Goal: Task Accomplishment & Management: Manage account settings

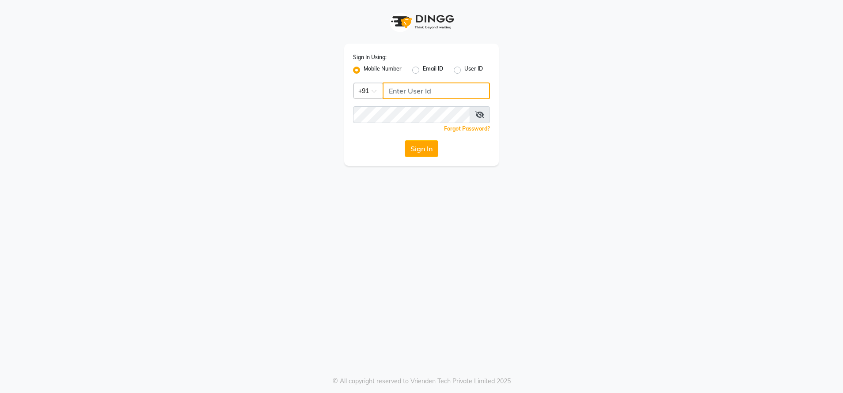
click at [420, 85] on input "Username" at bounding box center [435, 91] width 107 height 17
click at [425, 90] on input "Username" at bounding box center [435, 91] width 107 height 17
click at [429, 94] on input "Username" at bounding box center [435, 91] width 107 height 17
click at [459, 74] on div "User ID" at bounding box center [468, 70] width 29 height 11
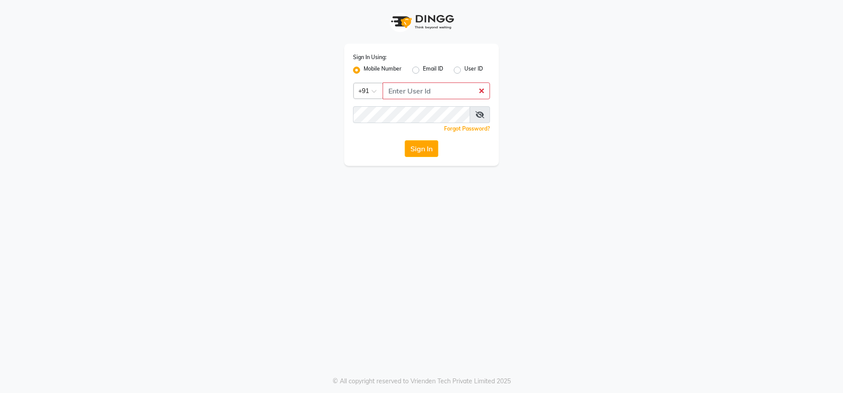
click at [464, 72] on label "User ID" at bounding box center [473, 70] width 19 height 11
click at [464, 71] on input "User ID" at bounding box center [467, 68] width 6 height 6
radio input "true"
radio input "false"
click at [446, 88] on input "Username" at bounding box center [421, 91] width 137 height 17
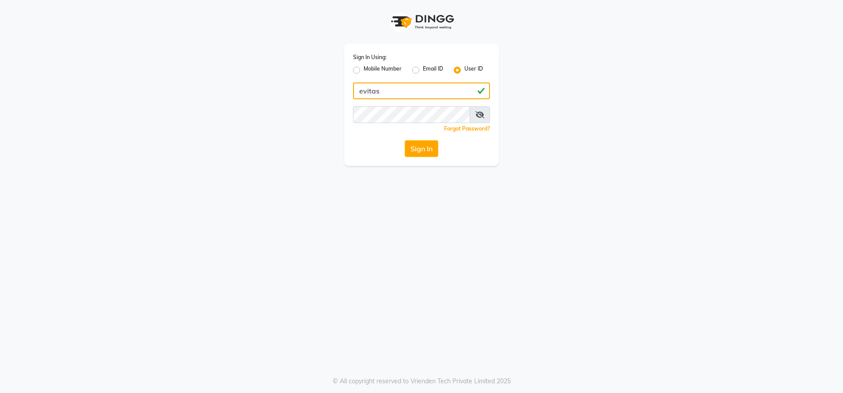
type input "evitas"
click at [428, 152] on button "Sign In" at bounding box center [422, 148] width 34 height 17
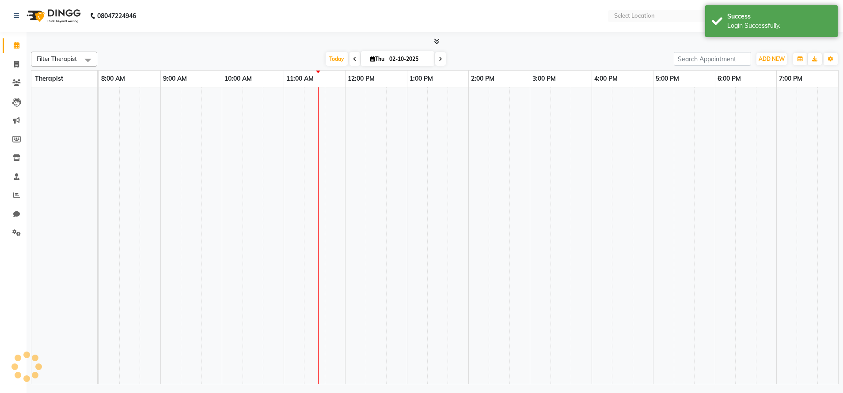
select select "en"
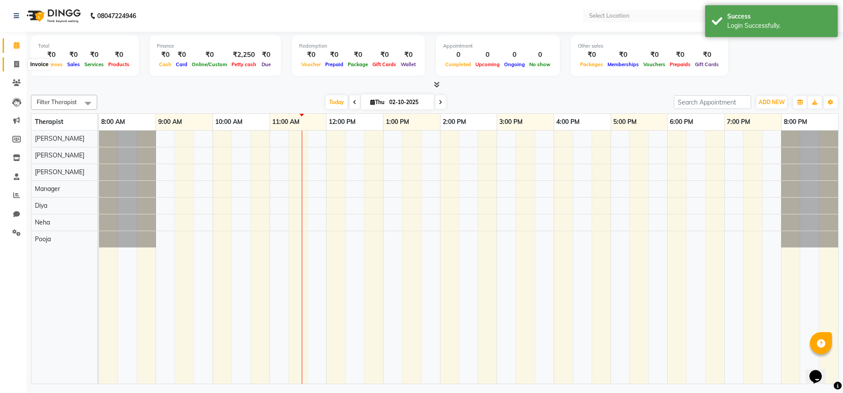
click at [17, 64] on icon at bounding box center [16, 64] width 5 height 7
select select "service"
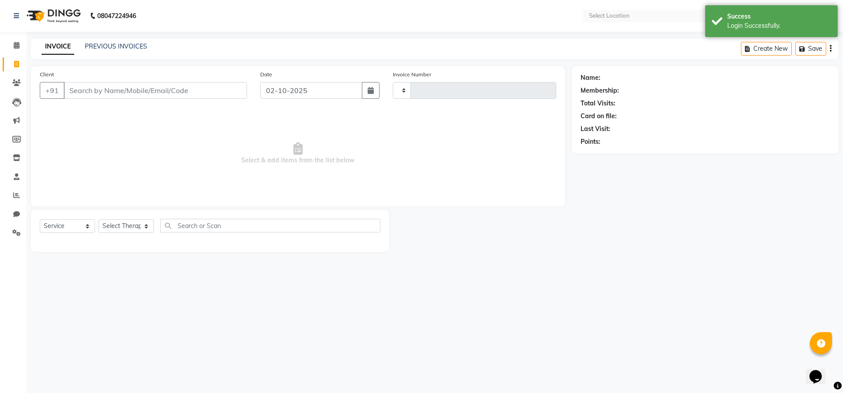
type input "1926"
select select "7850"
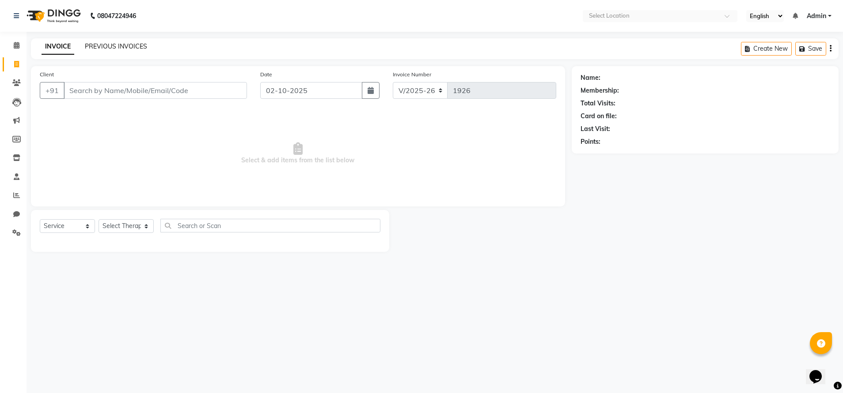
click at [138, 45] on link "PREVIOUS INVOICES" at bounding box center [116, 46] width 62 height 8
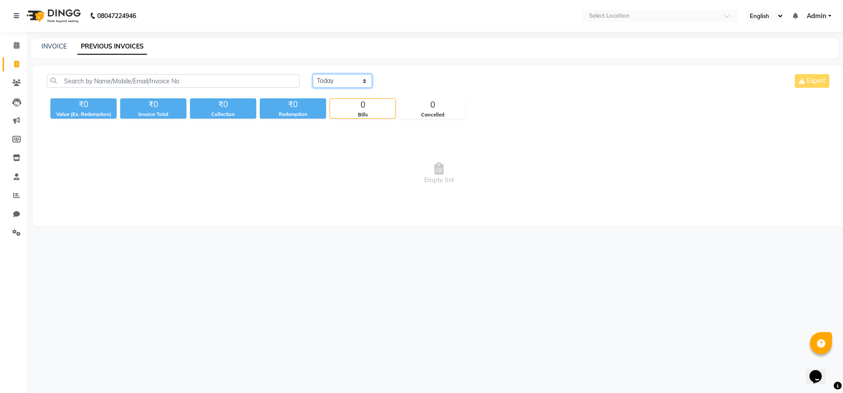
click at [356, 82] on select "[DATE] [DATE] Custom Range" at bounding box center [342, 81] width 59 height 14
select select "range"
click at [313, 74] on select "[DATE] [DATE] Custom Range" at bounding box center [342, 81] width 59 height 14
click at [435, 81] on input "02-10-2025" at bounding box center [414, 81] width 62 height 12
select select "10"
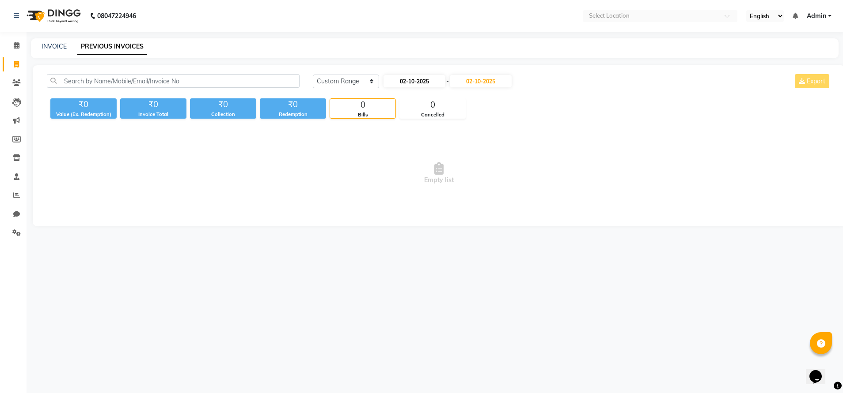
select select "2025"
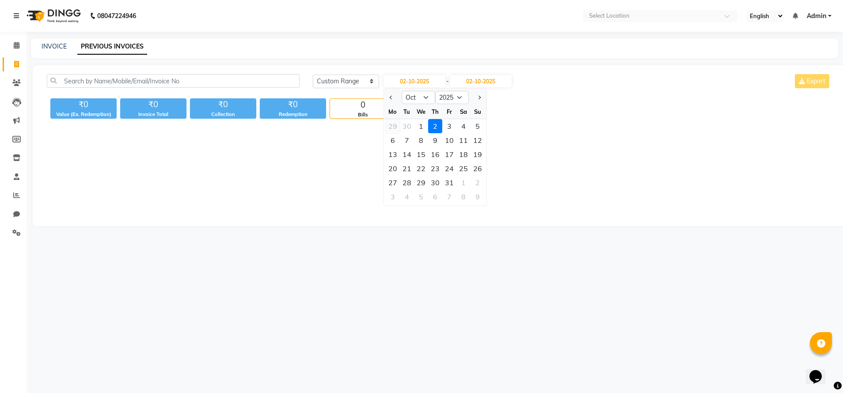
click at [392, 129] on div "29" at bounding box center [393, 126] width 14 height 14
type input "29-09-2025"
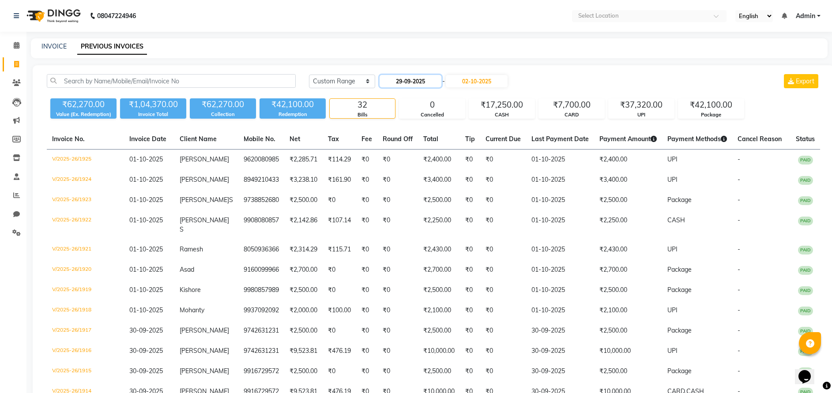
click at [403, 79] on input "29-09-2025" at bounding box center [411, 81] width 62 height 12
select select "9"
select select "2025"
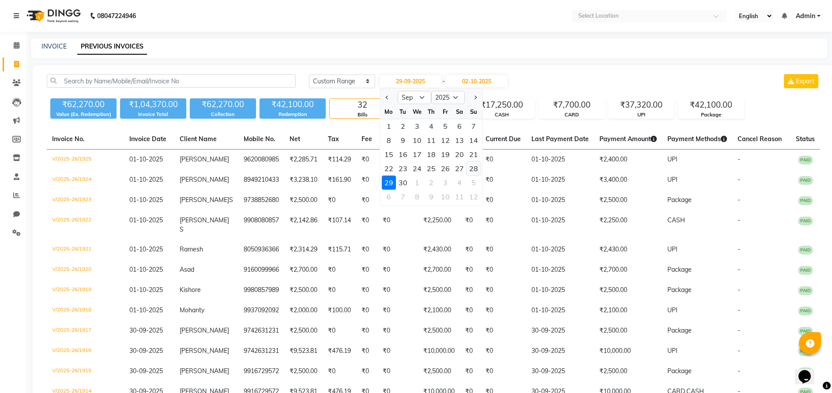
click at [470, 168] on div "28" at bounding box center [474, 169] width 14 height 14
type input "28-09-2025"
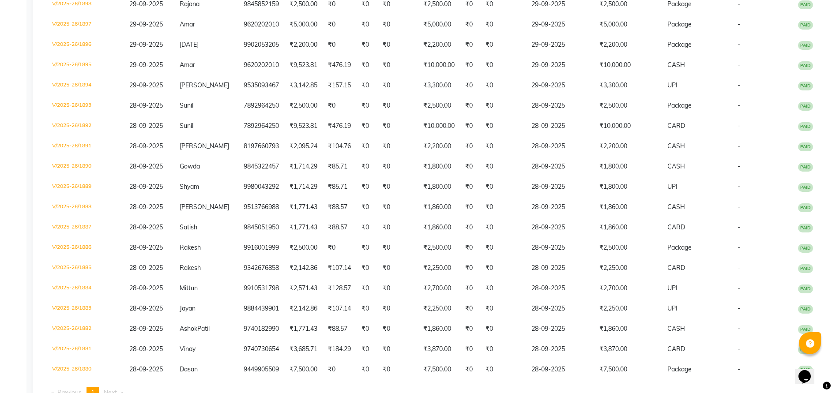
scroll to position [739, 0]
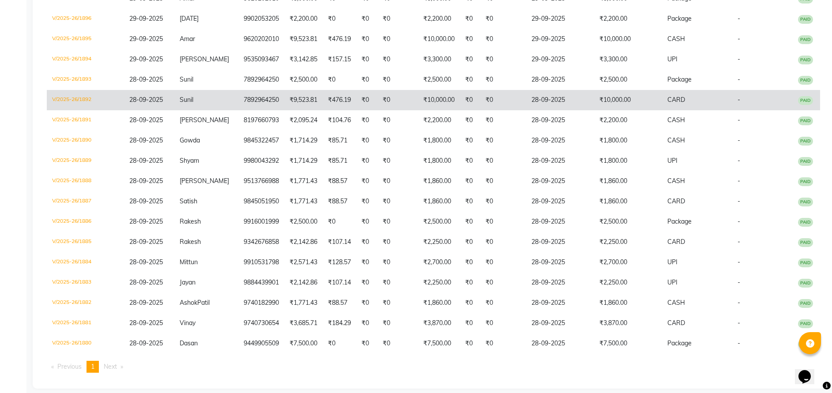
click at [601, 93] on td "₹10,000.00" at bounding box center [628, 100] width 68 height 20
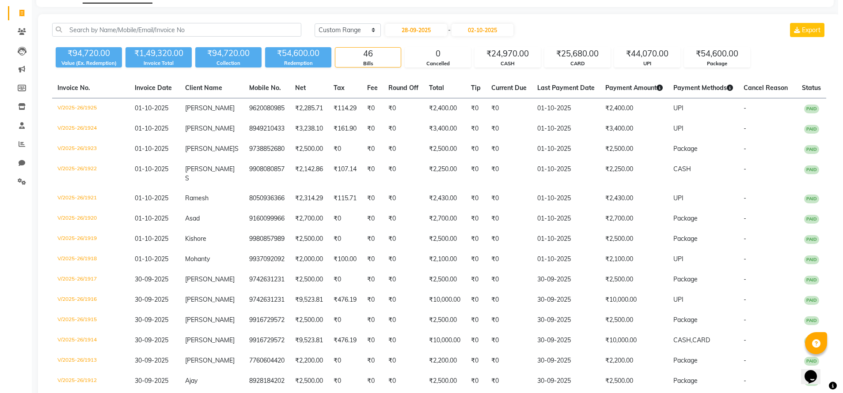
scroll to position [0, 0]
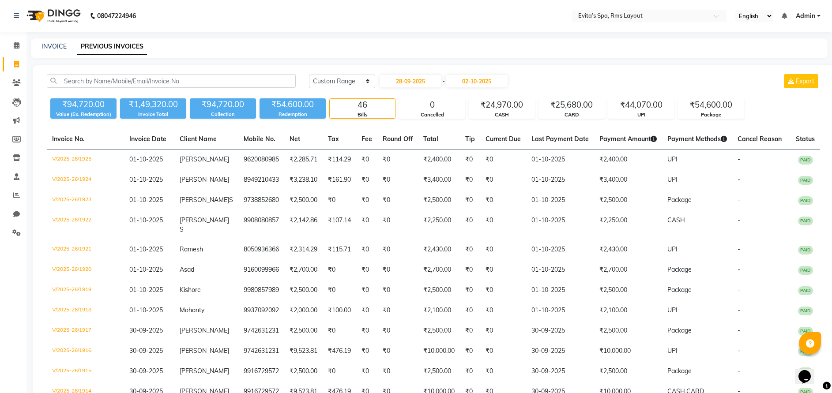
click at [63, 19] on img at bounding box center [53, 16] width 61 height 25
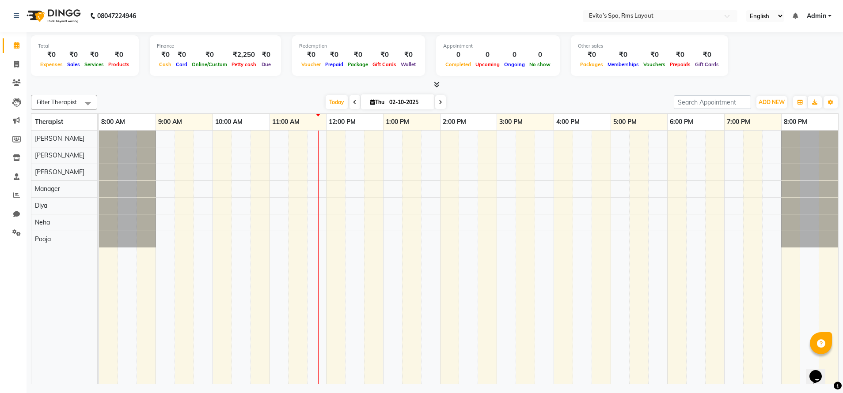
click at [353, 104] on icon at bounding box center [355, 102] width 4 height 5
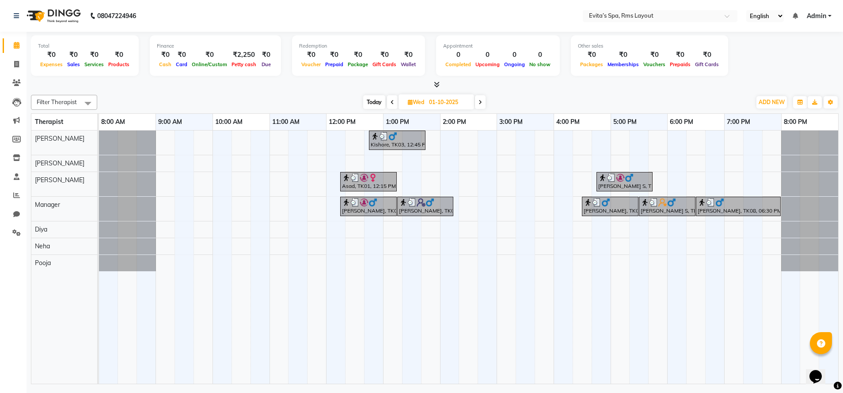
click at [480, 106] on span at bounding box center [480, 102] width 11 height 14
type input "02-10-2025"
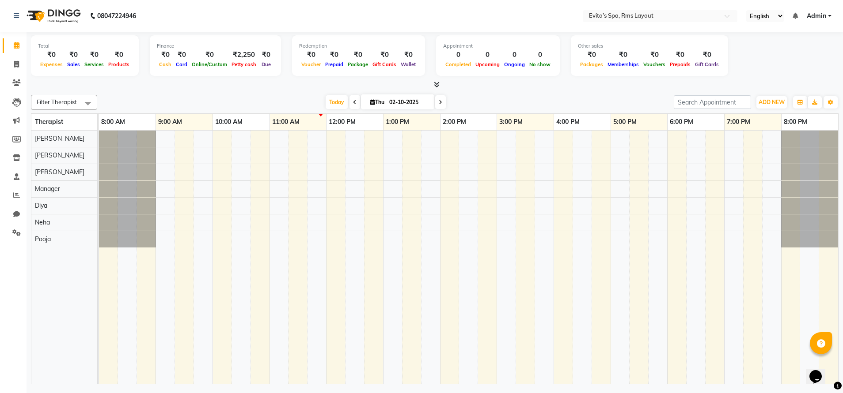
click at [339, 137] on div at bounding box center [468, 258] width 739 height 254
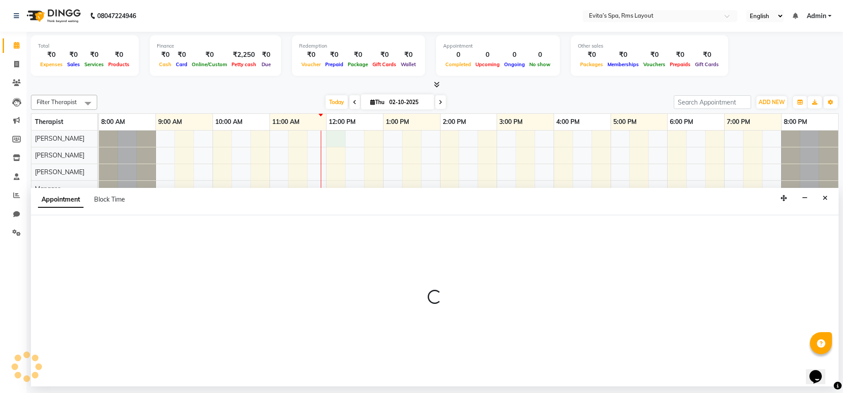
select select "70221"
select select "tentative"
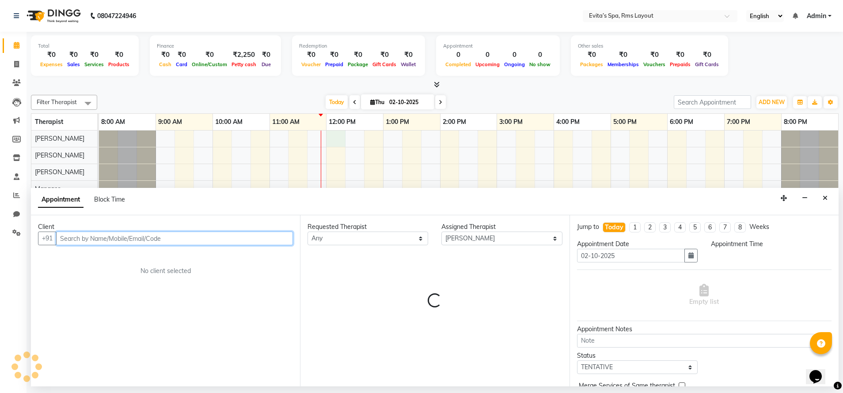
select select "720"
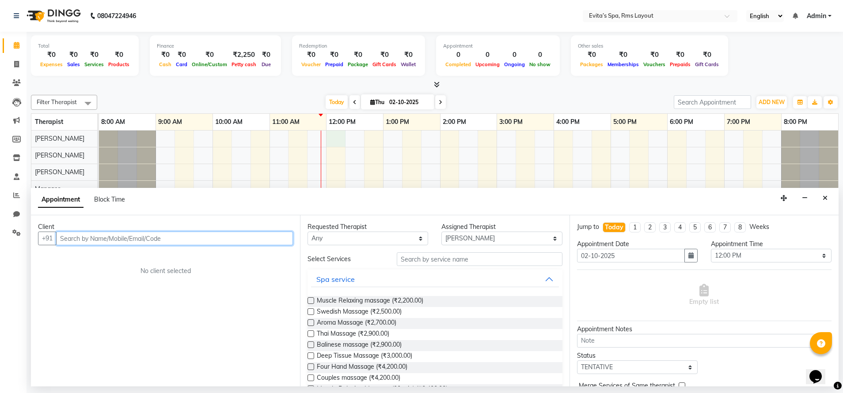
click at [193, 239] on input "text" at bounding box center [174, 239] width 237 height 14
type input "8690479705"
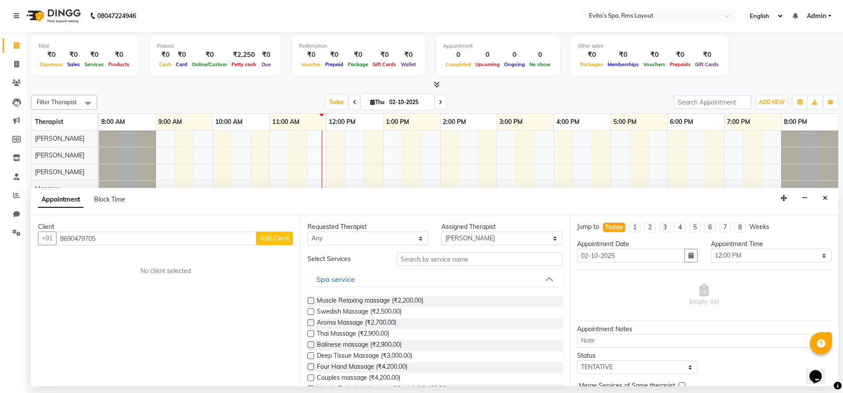
click at [277, 237] on span "Add Client" at bounding box center [275, 239] width 30 height 8
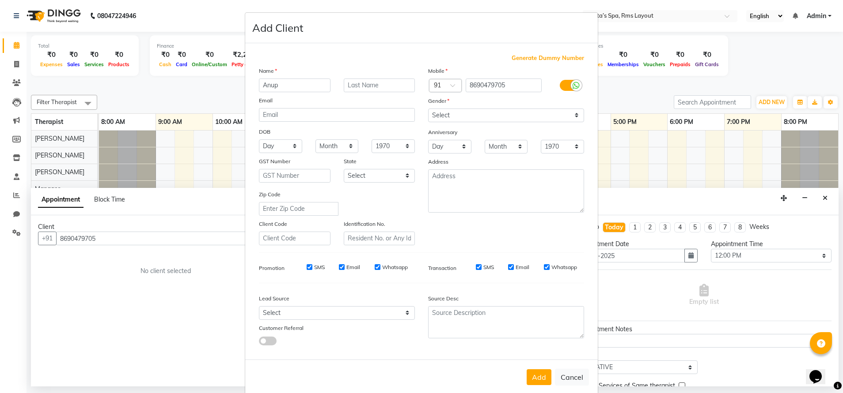
type input "Anup"
click at [442, 116] on select "Select [DEMOGRAPHIC_DATA] [DEMOGRAPHIC_DATA] Other Prefer Not To Say" at bounding box center [506, 116] width 156 height 14
select select "[DEMOGRAPHIC_DATA]"
click at [428, 109] on select "Select [DEMOGRAPHIC_DATA] [DEMOGRAPHIC_DATA] Other Prefer Not To Say" at bounding box center [506, 116] width 156 height 14
click at [541, 372] on button "Add" at bounding box center [538, 378] width 25 height 16
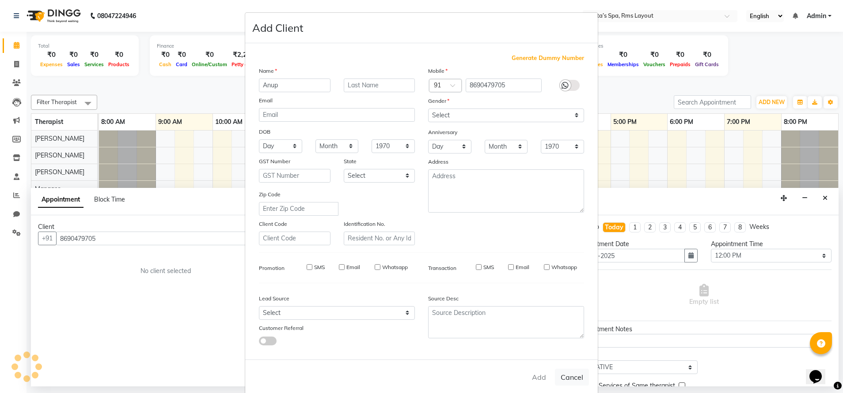
select select
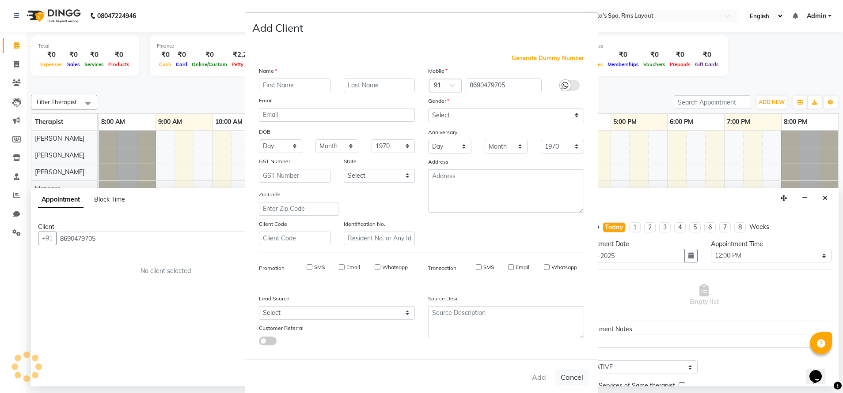
select select
checkbox input "false"
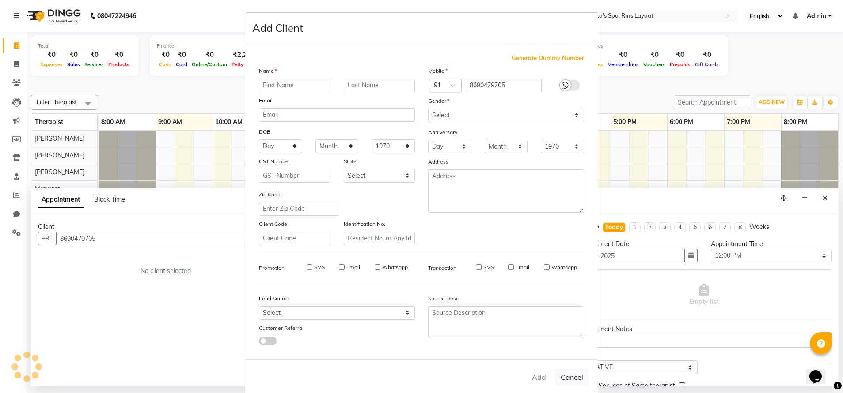
checkbox input "false"
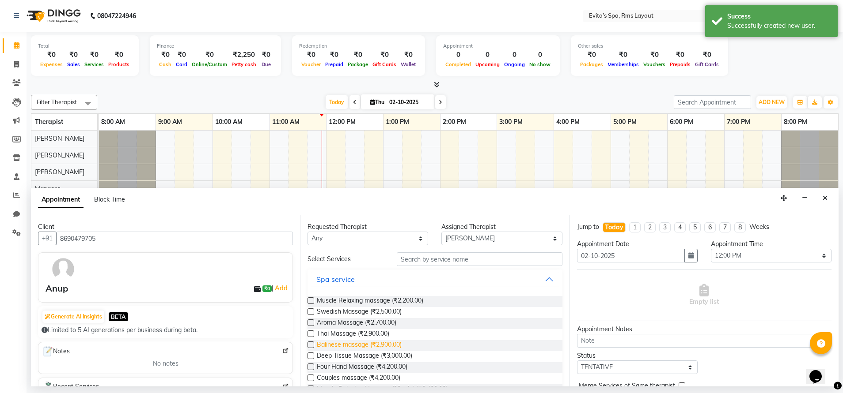
click at [390, 345] on span "Balinese massage (₹2,900.00)" at bounding box center [359, 346] width 85 height 11
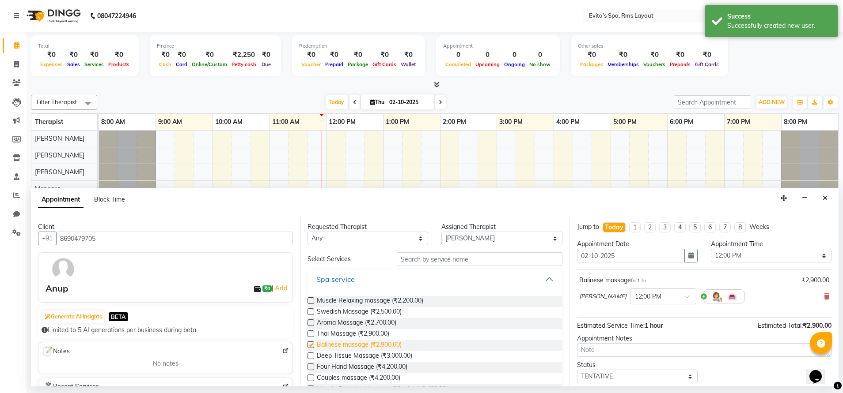
checkbox input "false"
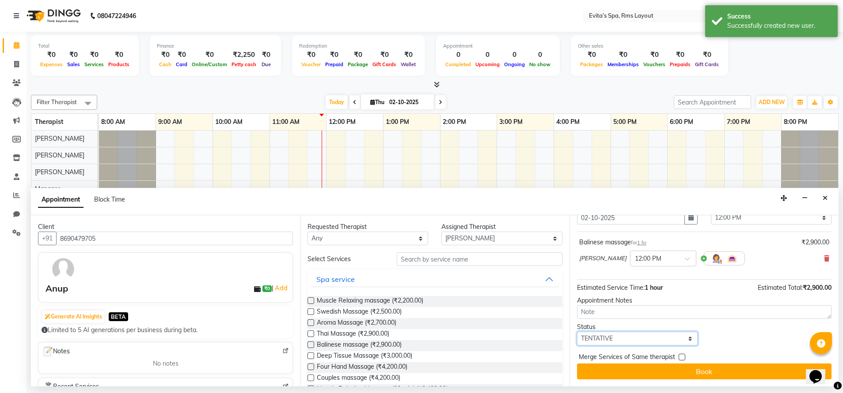
click at [658, 344] on select "Select TENTATIVE CONFIRM CHECK-IN UPCOMING" at bounding box center [637, 339] width 121 height 14
select select "confirm booking"
click at [577, 332] on select "Select TENTATIVE CONFIRM CHECK-IN UPCOMING" at bounding box center [637, 339] width 121 height 14
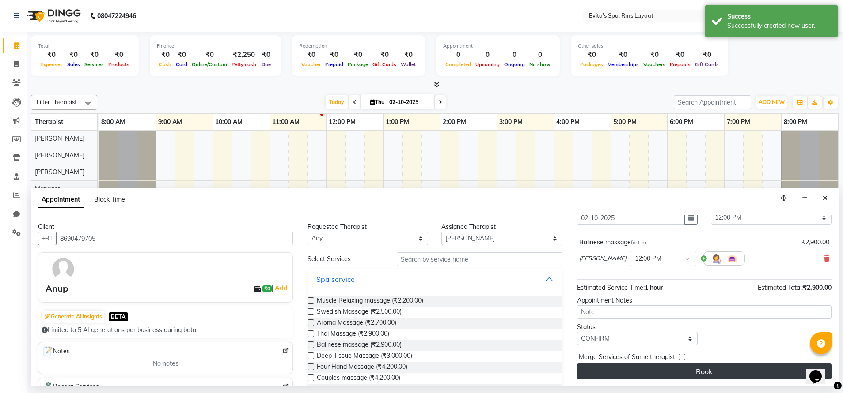
click at [719, 375] on button "Book" at bounding box center [704, 372] width 254 height 16
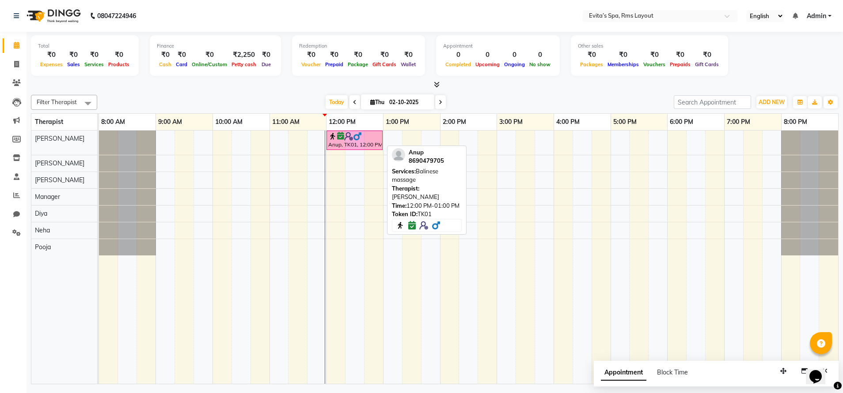
click at [352, 146] on div "Anup, TK01, 12:00 PM-01:00 PM, Balinese massage" at bounding box center [354, 140] width 54 height 17
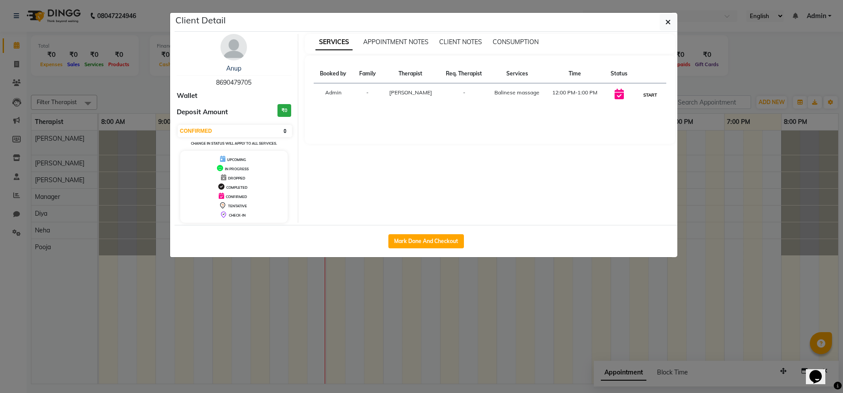
click at [641, 98] on button "START" at bounding box center [650, 95] width 18 height 11
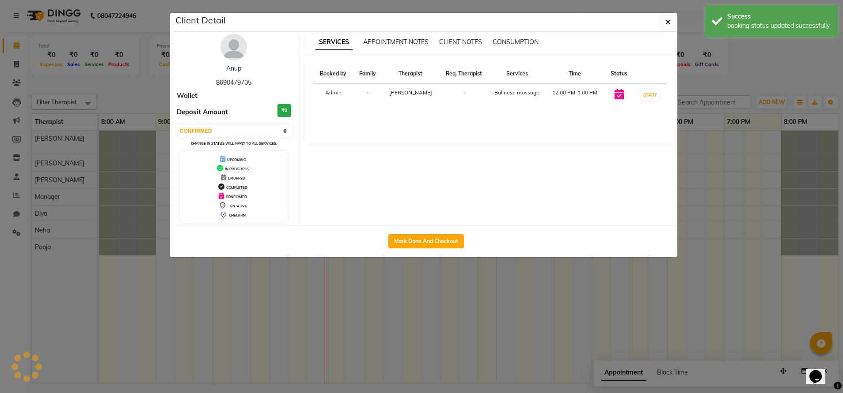
select select "1"
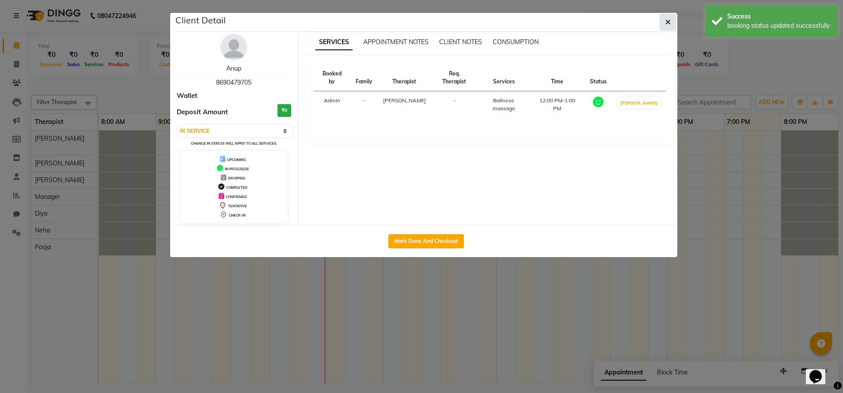
click at [667, 23] on icon "button" at bounding box center [667, 22] width 5 height 7
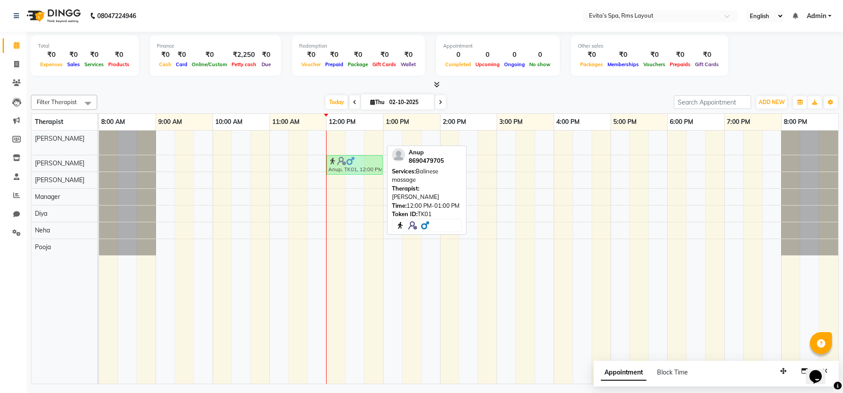
drag, startPoint x: 366, startPoint y: 136, endPoint x: 371, endPoint y: 161, distance: 25.8
click at [371, 161] on tbody "Anup, TK01, 12:00 PM-01:00 PM, Balinese massage Anup, TK01, 12:00 PM-01:00 PM, …" at bounding box center [468, 193] width 739 height 125
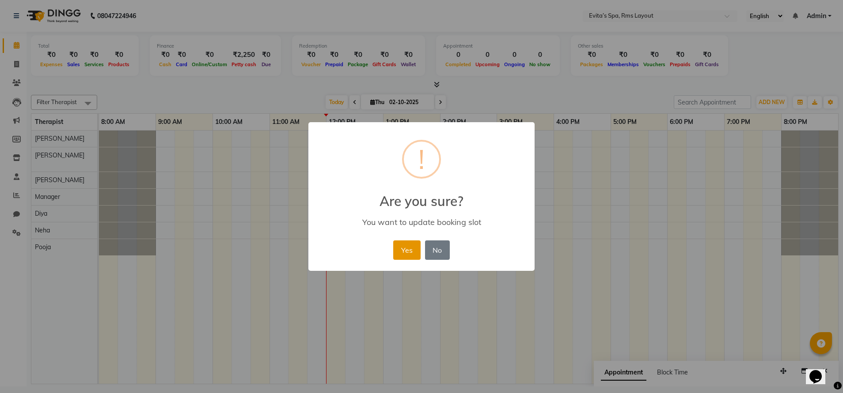
click at [405, 247] on button "Yes" at bounding box center [406, 250] width 27 height 19
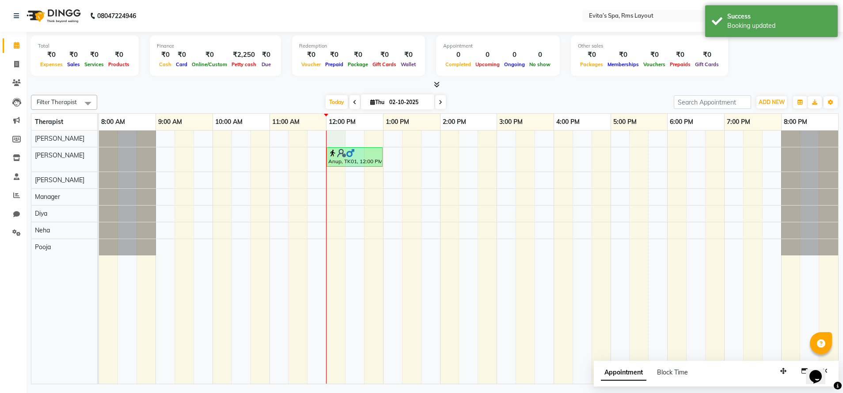
click at [334, 137] on div "Anup, TK01, 12:00 PM-01:00 PM, Balinese massage" at bounding box center [468, 258] width 739 height 254
select select "70221"
select select "tentative"
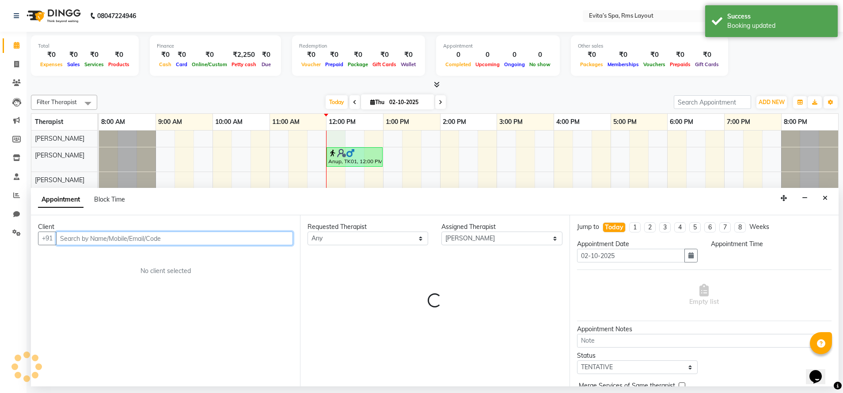
select select "720"
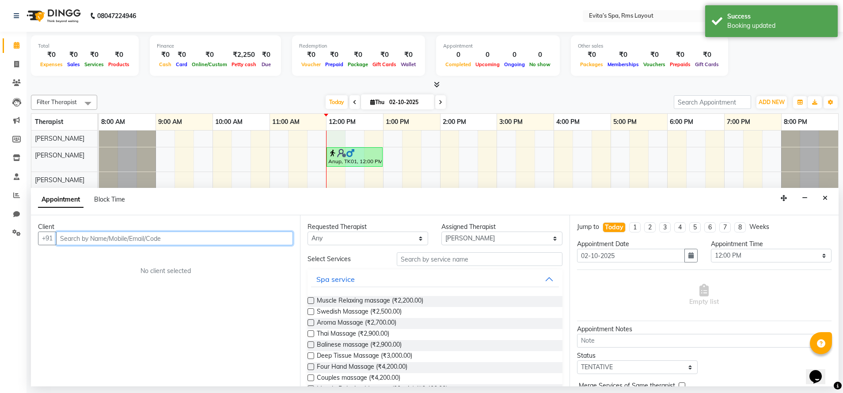
click at [212, 235] on input "text" at bounding box center [174, 239] width 237 height 14
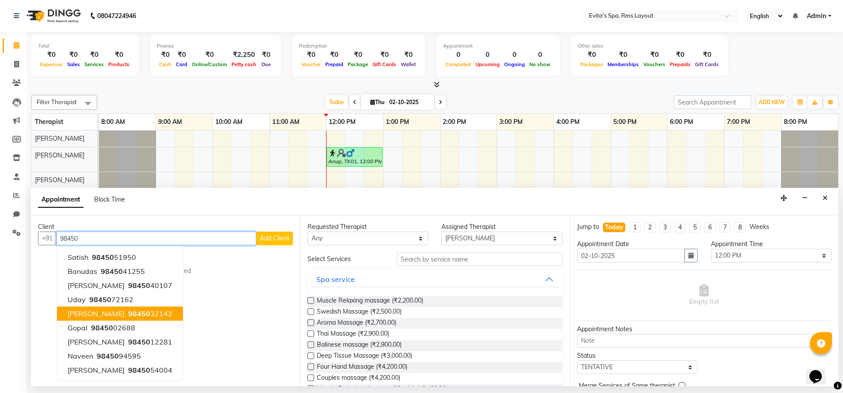
click at [128, 318] on span "98450" at bounding box center [139, 314] width 22 height 9
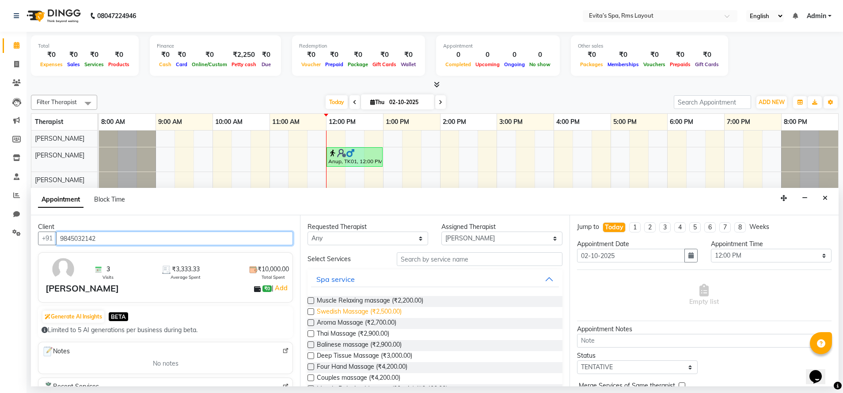
type input "9845032142"
click at [363, 310] on span "Swedish Massage (₹2,500.00)" at bounding box center [359, 312] width 85 height 11
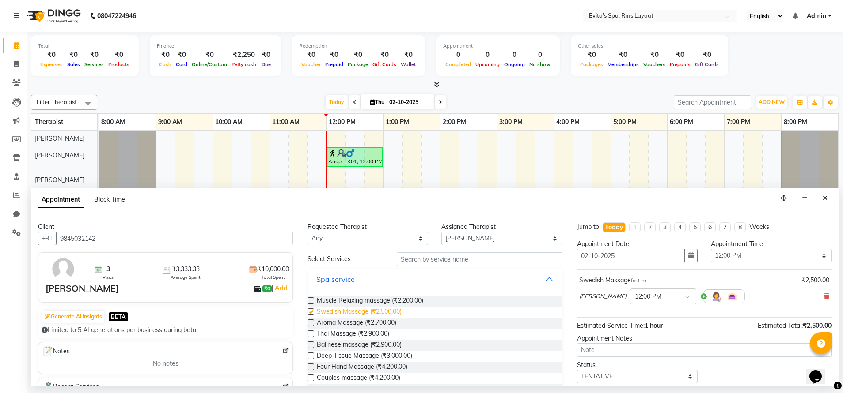
checkbox input "false"
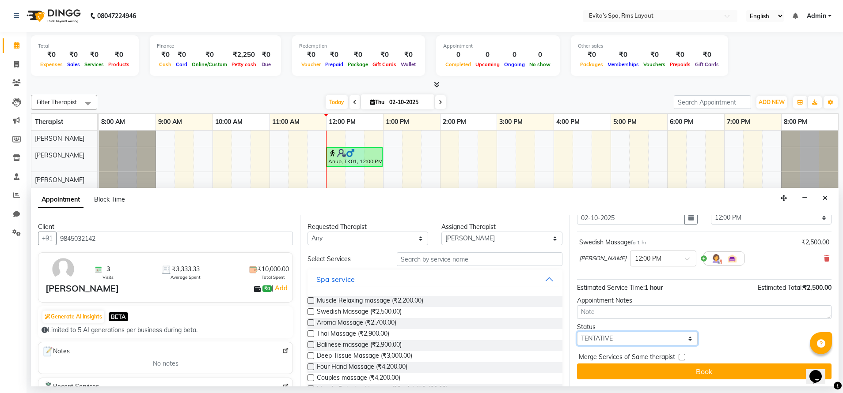
click at [632, 338] on select "Select TENTATIVE CONFIRM CHECK-IN UPCOMING" at bounding box center [637, 339] width 121 height 14
select select "confirm booking"
click at [577, 332] on select "Select TENTATIVE CONFIRM CHECK-IN UPCOMING" at bounding box center [637, 339] width 121 height 14
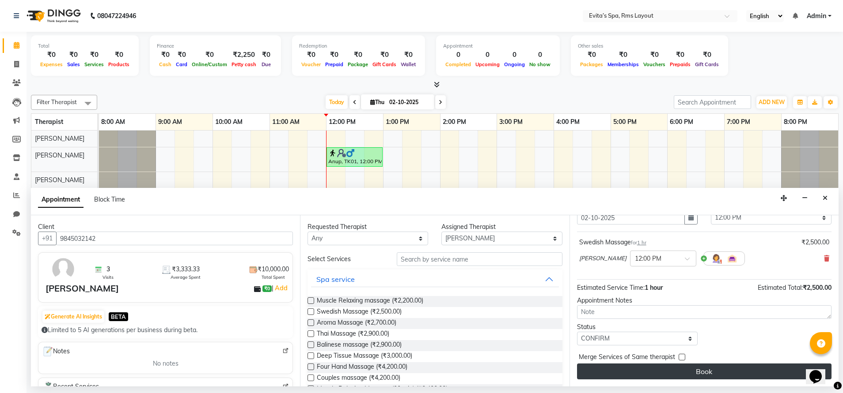
click at [706, 373] on button "Book" at bounding box center [704, 372] width 254 height 16
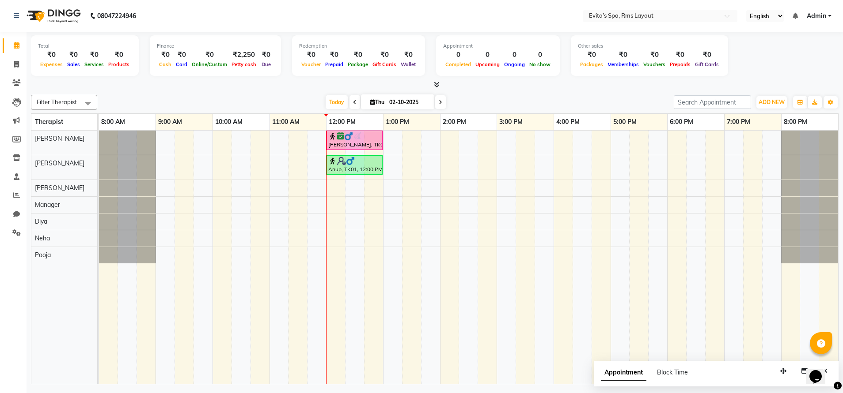
click at [243, 95] on div "Filter Therapist Select All [PERSON_NAME] Manager [PERSON_NAME] [PERSON_NAME] […" at bounding box center [434, 102] width 807 height 15
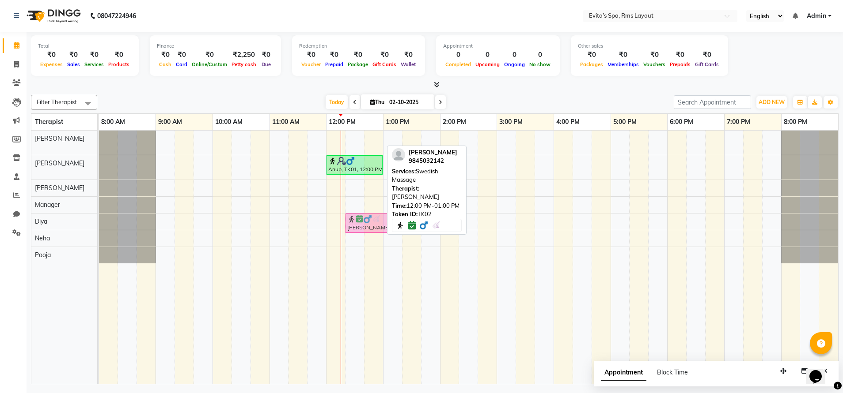
drag, startPoint x: 364, startPoint y: 139, endPoint x: 385, endPoint y: 219, distance: 82.5
click at [385, 219] on tbody "[PERSON_NAME], TK02, 12:00 PM-01:00 PM, Swedish Massage Anup, TK01, 12:00 PM-01…" at bounding box center [468, 197] width 739 height 133
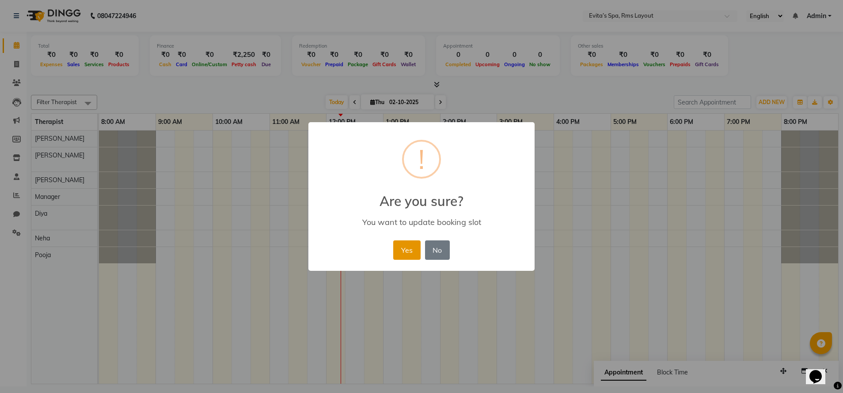
click at [402, 257] on button "Yes" at bounding box center [406, 250] width 27 height 19
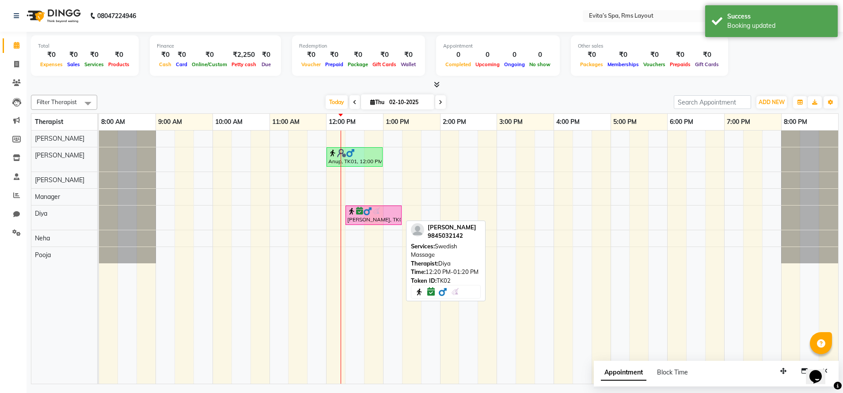
click at [374, 221] on div "[PERSON_NAME], TK02, 12:20 PM-01:20 PM, Swedish Massage" at bounding box center [373, 215] width 54 height 17
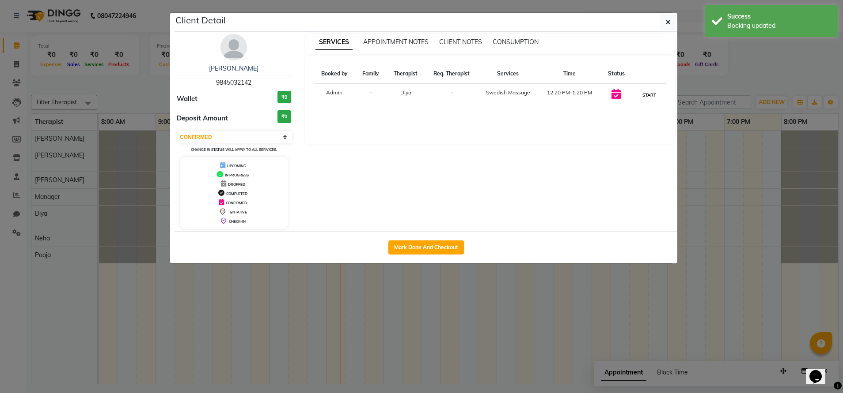
click at [648, 98] on button "START" at bounding box center [649, 95] width 18 height 11
select select "1"
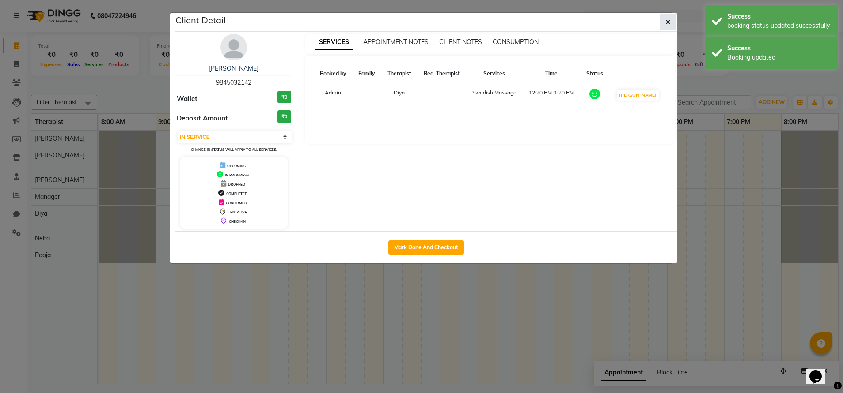
click at [667, 24] on icon "button" at bounding box center [667, 22] width 5 height 7
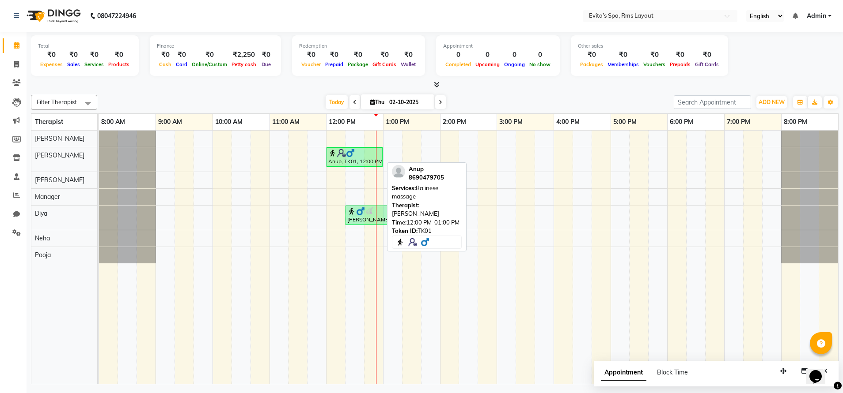
click at [346, 156] on img at bounding box center [350, 153] width 9 height 9
select select "1"
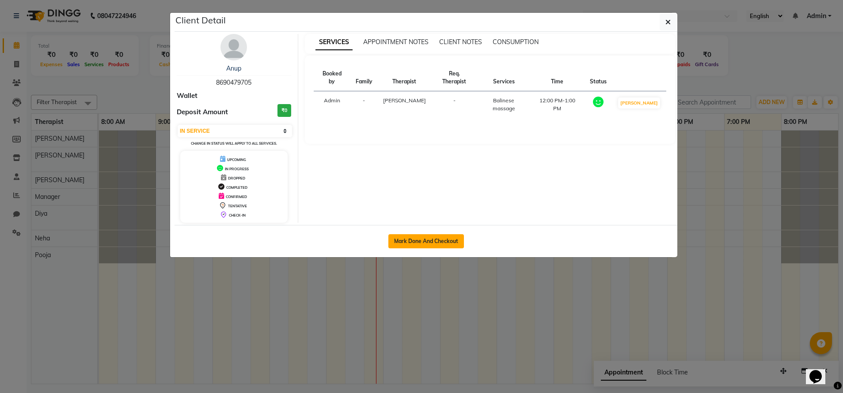
click at [400, 243] on button "Mark Done And Checkout" at bounding box center [426, 242] width 76 height 14
select select "service"
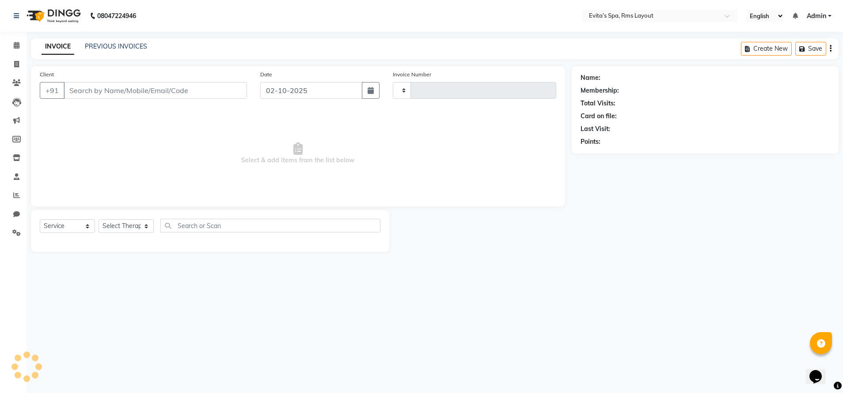
type input "1926"
select select "7850"
type input "8690479705"
select select "70222"
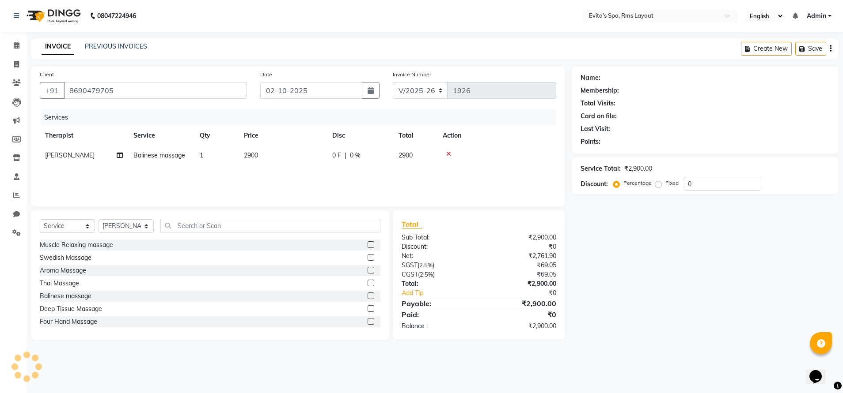
click at [576, 216] on div "Name: Membership: Total Visits: Card on file: Last Visit: Points: Service Total…" at bounding box center [707, 203] width 273 height 274
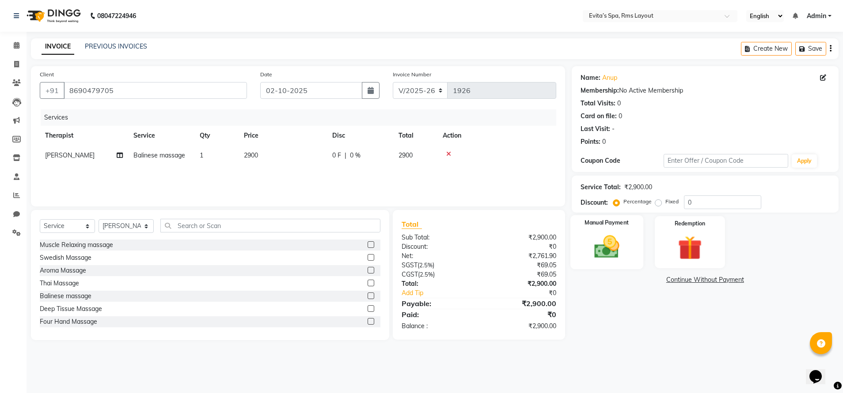
click at [627, 255] on img at bounding box center [606, 247] width 41 height 29
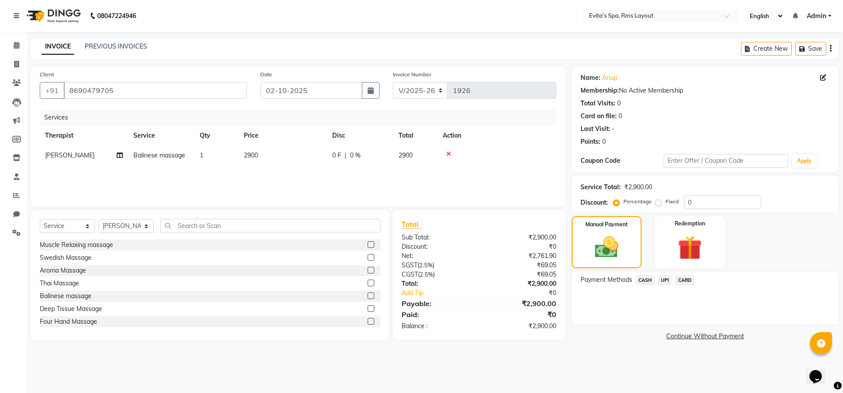
click at [666, 283] on span "UPI" at bounding box center [665, 281] width 14 height 10
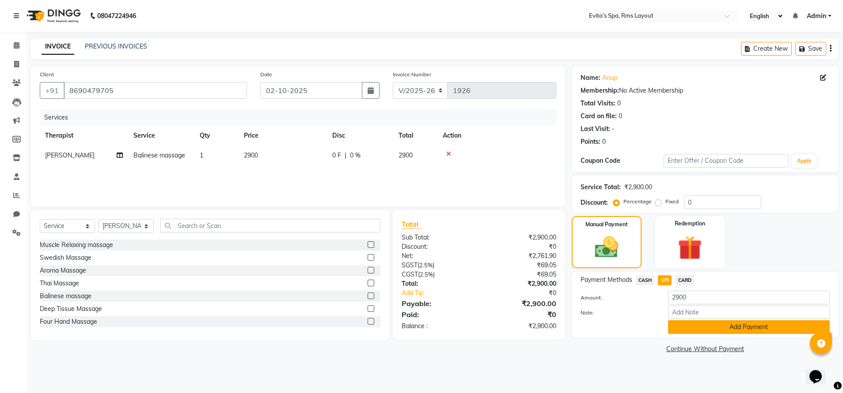
click at [696, 328] on button "Add Payment" at bounding box center [749, 328] width 162 height 14
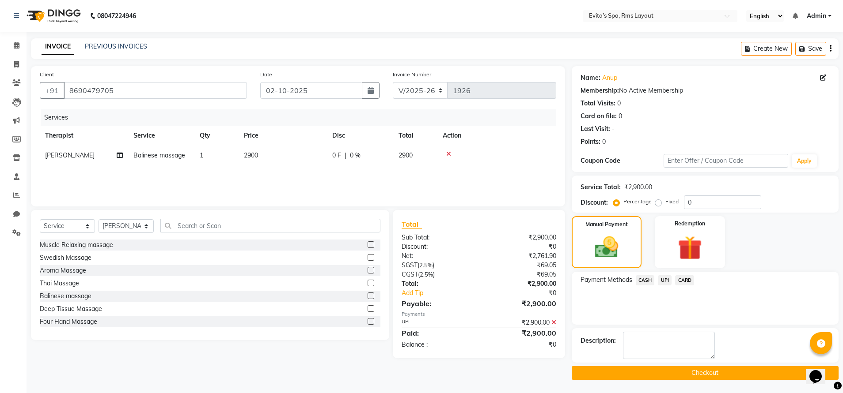
click at [680, 371] on button "Checkout" at bounding box center [704, 374] width 267 height 14
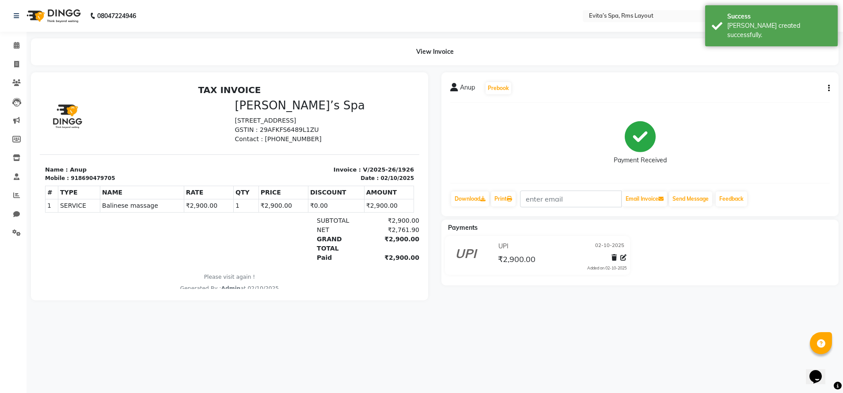
click at [58, 15] on img at bounding box center [53, 16] width 61 height 25
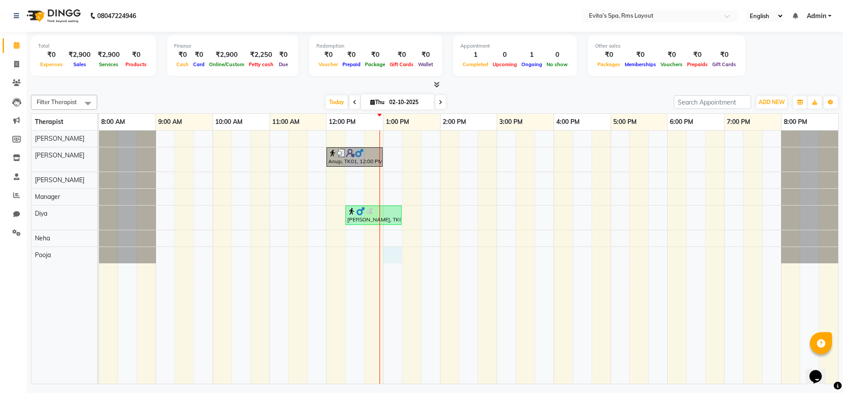
click at [395, 257] on div "Anup, TK01, 12:00 PM-01:00 PM, Balinese massage [PERSON_NAME], TK02, 12:20 PM-0…" at bounding box center [468, 258] width 739 height 254
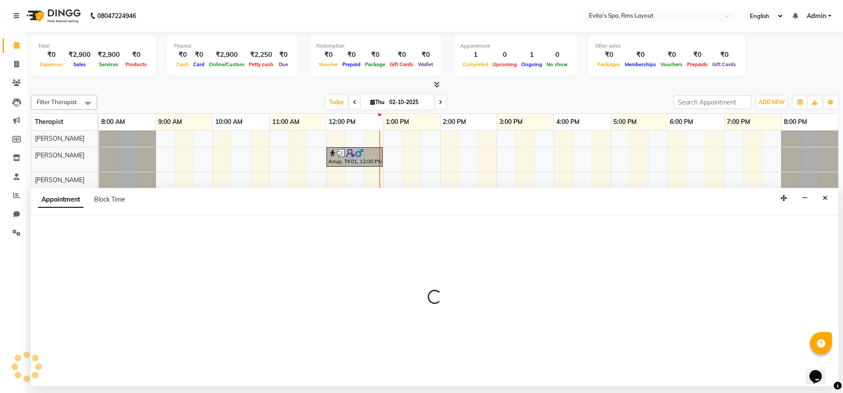
select select "90986"
select select "780"
select select "tentative"
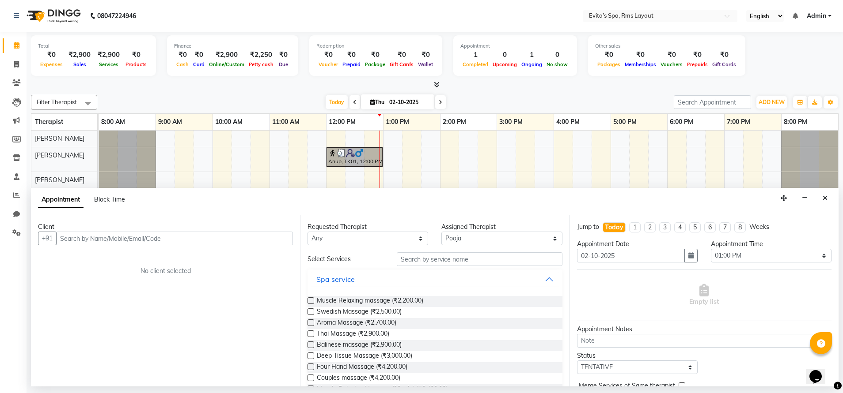
click at [203, 240] on input "text" at bounding box center [174, 239] width 237 height 14
type input "9844776570"
click at [268, 239] on span "Add Client" at bounding box center [275, 239] width 30 height 8
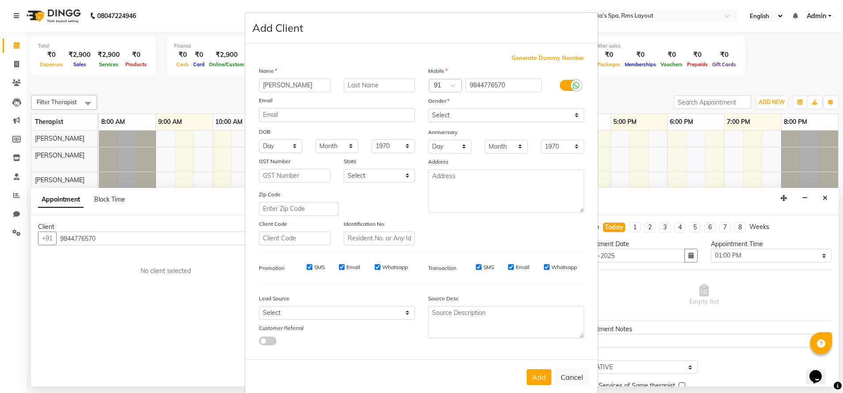
type input "[PERSON_NAME]"
click at [453, 120] on select "Select [DEMOGRAPHIC_DATA] [DEMOGRAPHIC_DATA] Other Prefer Not To Say" at bounding box center [506, 116] width 156 height 14
select select "[DEMOGRAPHIC_DATA]"
click at [428, 109] on select "Select [DEMOGRAPHIC_DATA] [DEMOGRAPHIC_DATA] Other Prefer Not To Say" at bounding box center [506, 116] width 156 height 14
click at [537, 373] on button "Add" at bounding box center [538, 378] width 25 height 16
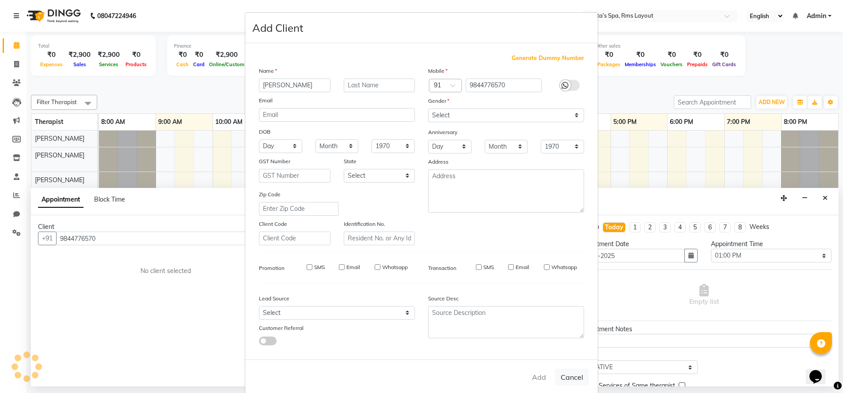
select select
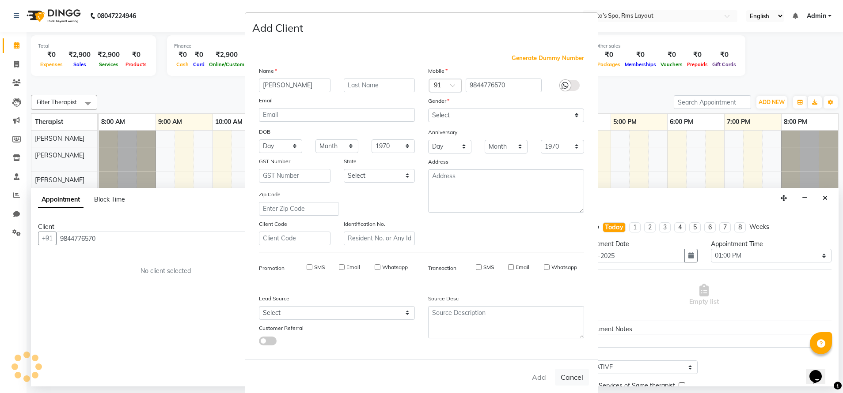
select select
checkbox input "false"
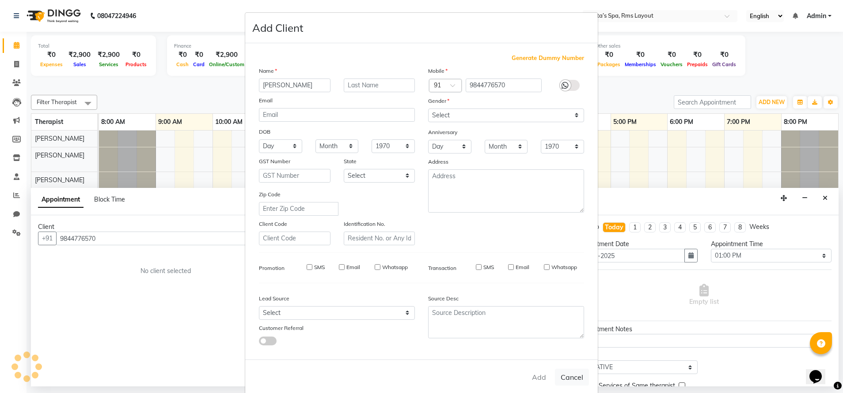
checkbox input "false"
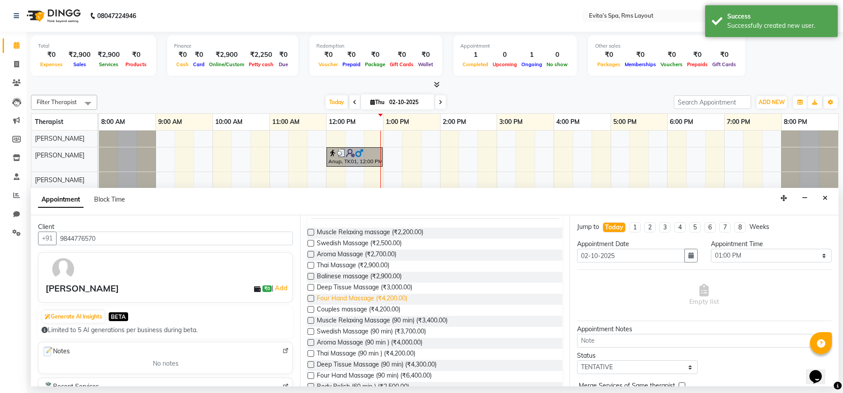
scroll to position [69, 0]
click at [381, 275] on span "Balinese massage (₹2,900.00)" at bounding box center [359, 277] width 85 height 11
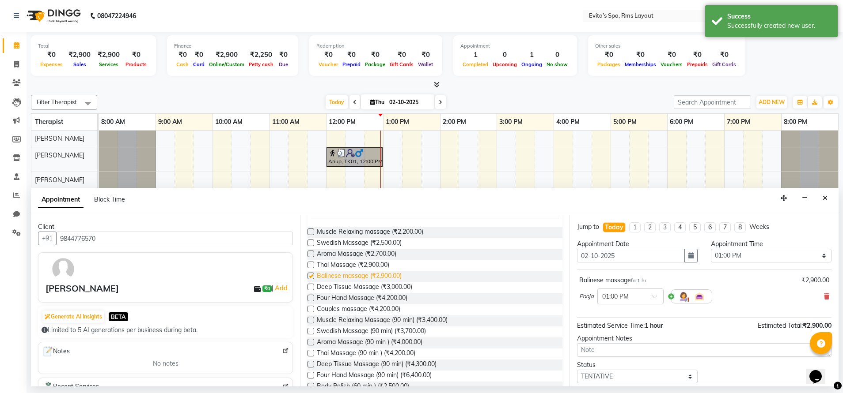
checkbox input "false"
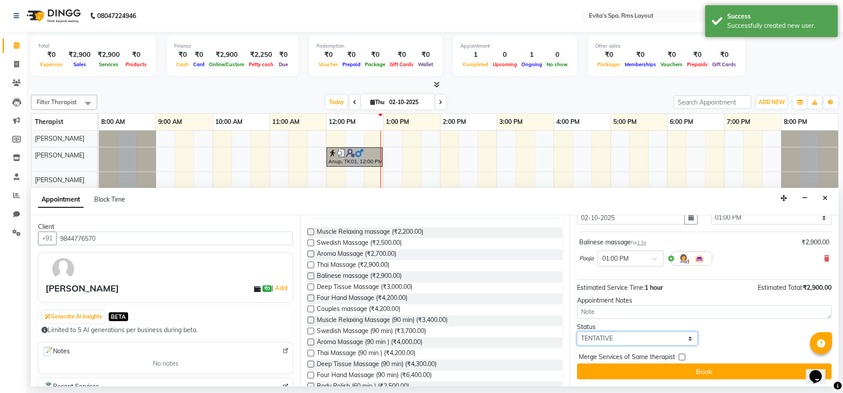
click at [661, 333] on select "Select TENTATIVE CONFIRM CHECK-IN UPCOMING" at bounding box center [637, 339] width 121 height 14
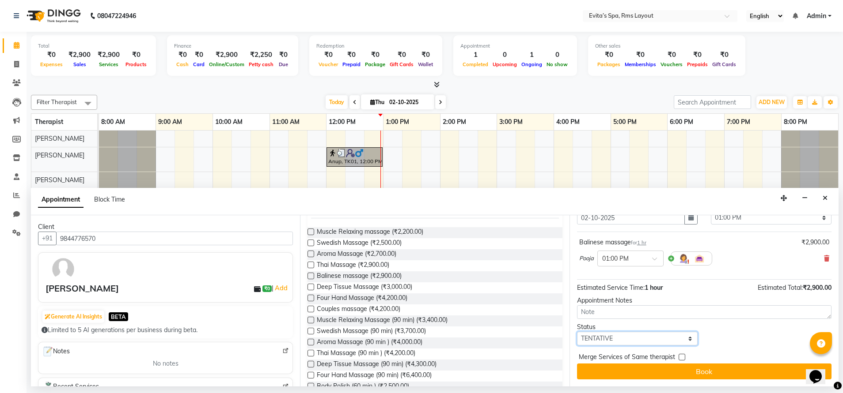
select select "confirm booking"
click at [577, 332] on select "Select TENTATIVE CONFIRM CHECK-IN UPCOMING" at bounding box center [637, 339] width 121 height 14
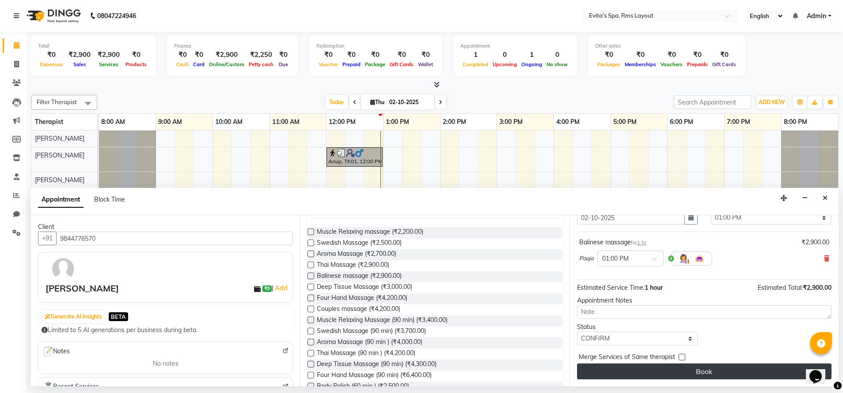
click at [732, 378] on button "Book" at bounding box center [704, 372] width 254 height 16
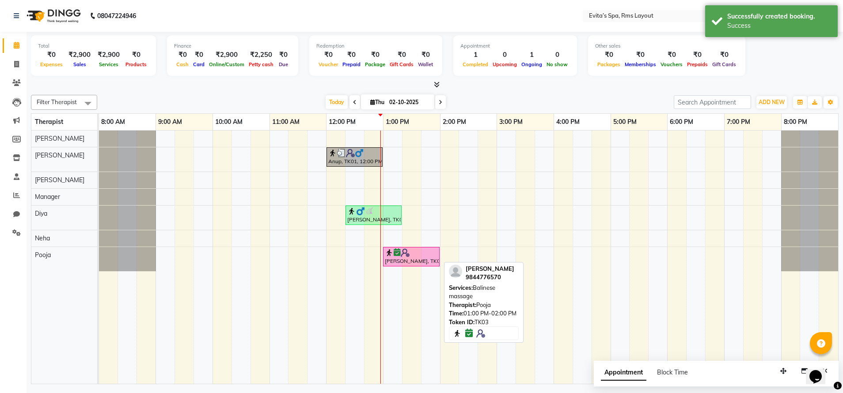
click at [413, 258] on div "[PERSON_NAME], TK03, 01:00 PM-02:00 PM, Balinese massage" at bounding box center [411, 257] width 55 height 17
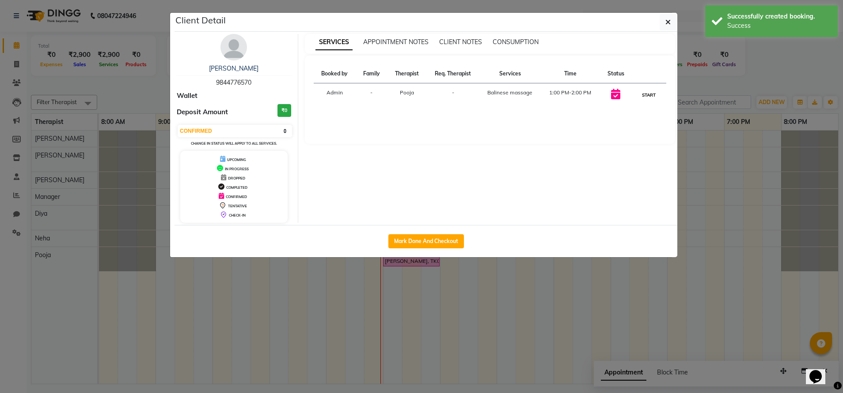
click at [639, 95] on button "START" at bounding box center [648, 95] width 18 height 11
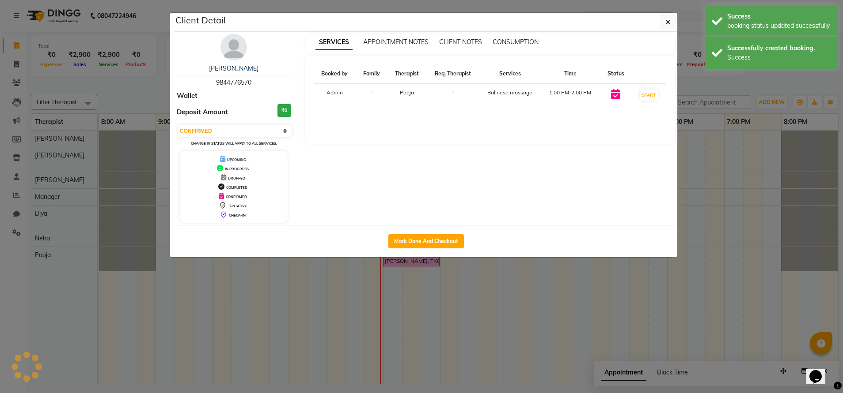
select select "1"
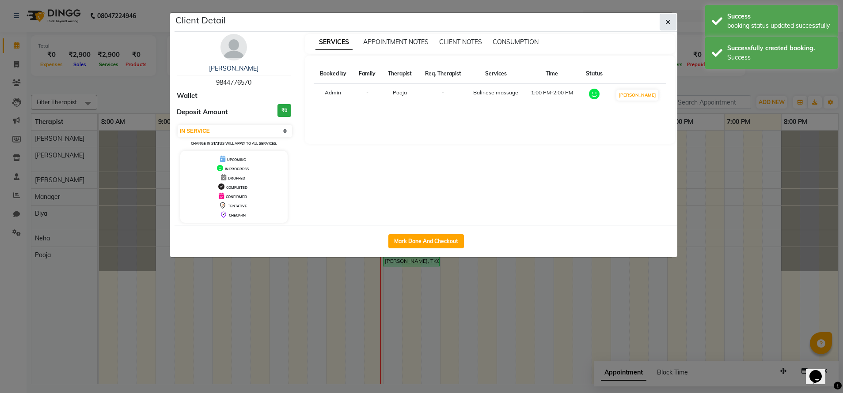
click at [665, 23] on button "button" at bounding box center [667, 22] width 17 height 17
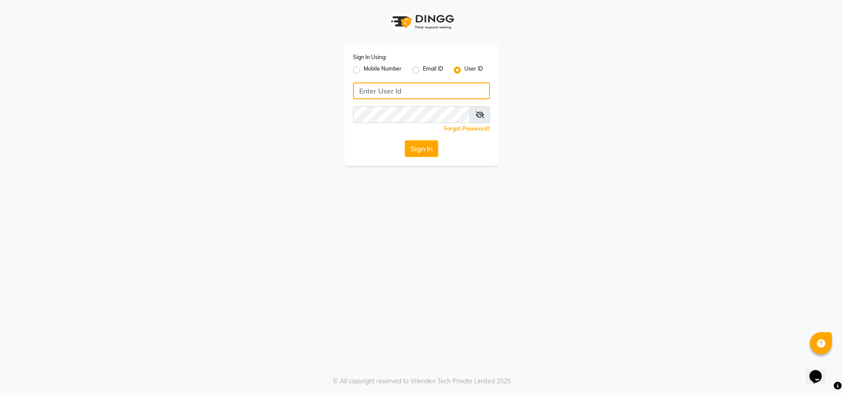
click at [402, 91] on input "Username" at bounding box center [421, 91] width 137 height 17
type input "812"
click at [363, 71] on label "Mobile Number" at bounding box center [382, 70] width 38 height 11
click at [363, 71] on input "Mobile Number" at bounding box center [366, 68] width 6 height 6
radio input "true"
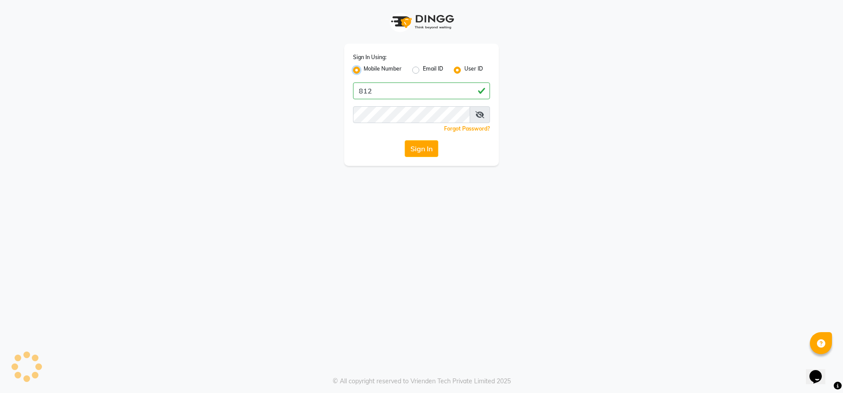
radio input "false"
click at [418, 97] on input "Username" at bounding box center [435, 91] width 107 height 17
type input "8123812376"
click at [417, 152] on button "Sign In" at bounding box center [422, 148] width 34 height 17
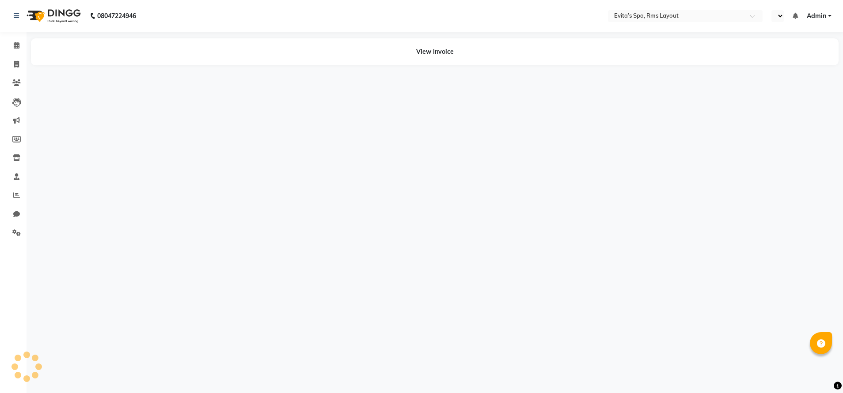
select select "en"
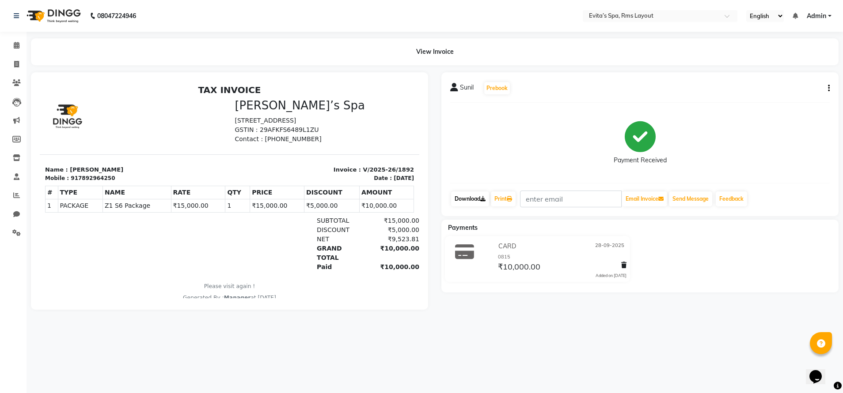
click at [479, 197] on link "Download" at bounding box center [470, 199] width 38 height 15
